Goal: Task Accomplishment & Management: Complete application form

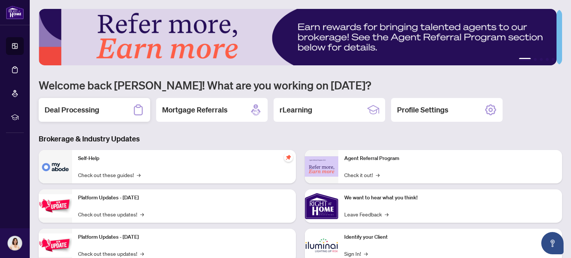
click at [83, 106] on h2 "Deal Processing" at bounding box center [72, 110] width 55 height 10
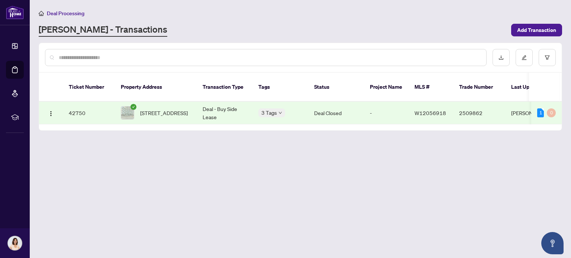
click at [134, 58] on input "text" at bounding box center [270, 58] width 422 height 8
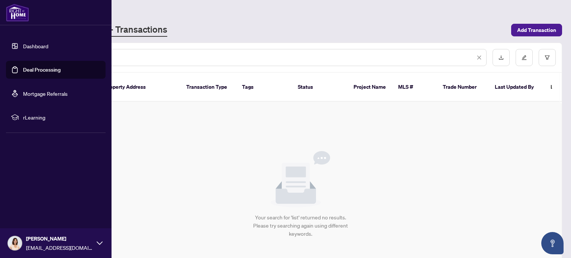
type input "****"
click at [46, 43] on link "Dashboard" at bounding box center [35, 46] width 25 height 7
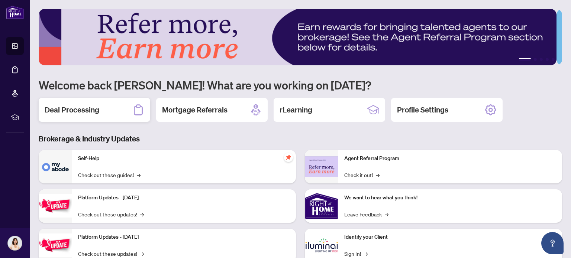
click at [109, 100] on div "Deal Processing" at bounding box center [95, 110] width 112 height 24
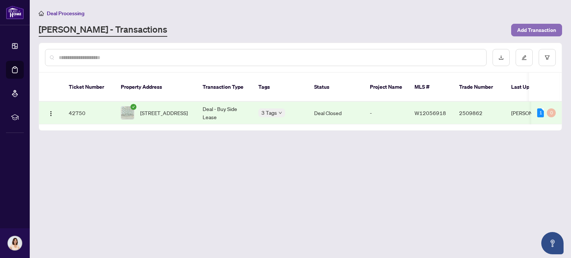
click at [534, 26] on span "Add Transaction" at bounding box center [536, 30] width 39 height 12
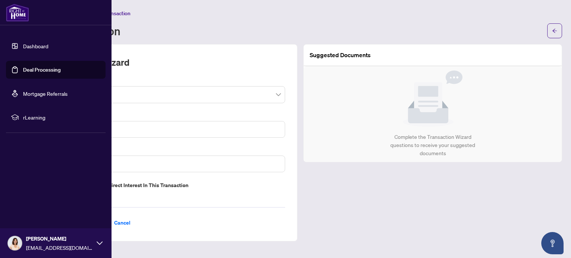
click at [23, 44] on link "Dashboard" at bounding box center [35, 46] width 25 height 7
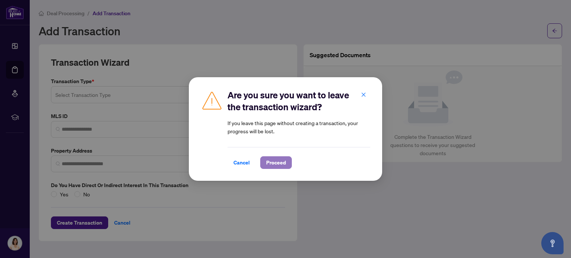
click at [285, 163] on span "Proceed" at bounding box center [276, 163] width 20 height 12
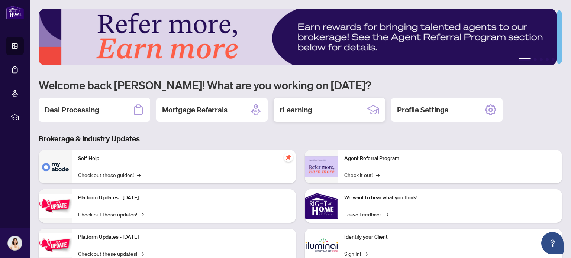
click at [327, 111] on div "rLearning" at bounding box center [330, 110] width 112 height 24
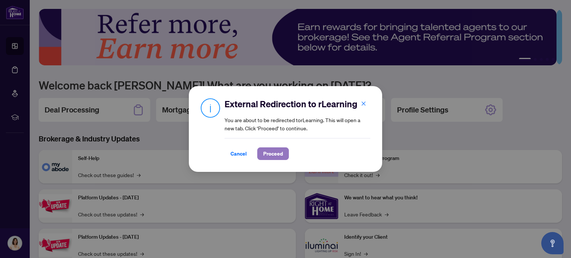
click at [278, 154] on span "Proceed" at bounding box center [273, 154] width 20 height 12
